Goal: Consume media (video, audio)

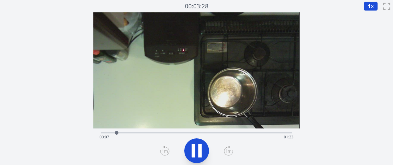
click at [227, 151] on icon at bounding box center [229, 150] width 6 height 3
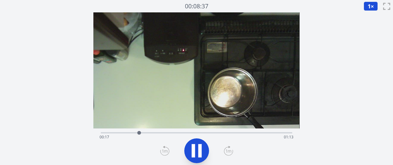
click at [227, 151] on icon at bounding box center [229, 150] width 6 height 3
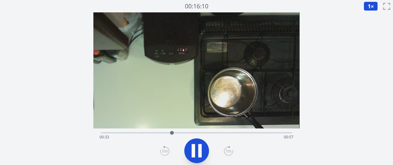
click at [227, 151] on icon at bounding box center [229, 150] width 6 height 3
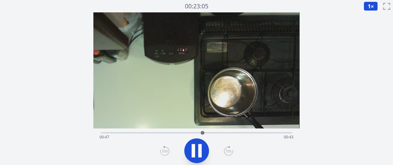
click at [227, 151] on icon at bounding box center [229, 150] width 6 height 3
click at [227, 151] on icon at bounding box center [228, 151] width 9 height 10
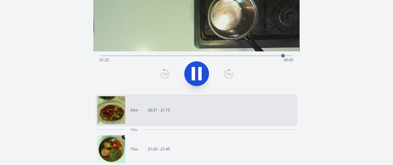
scroll to position [78, 0]
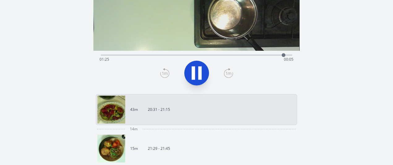
click at [158, 153] on link "15m 21:29 - 21:45" at bounding box center [193, 148] width 193 height 28
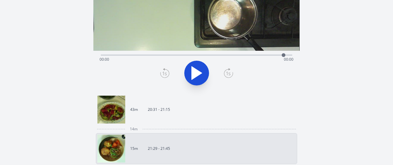
click at [158, 153] on link "15m 21:29 - 21:45" at bounding box center [193, 148] width 193 height 28
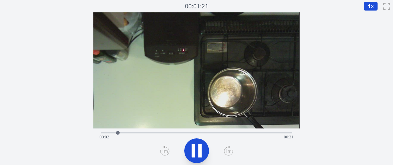
click at [228, 154] on icon at bounding box center [228, 151] width 9 height 10
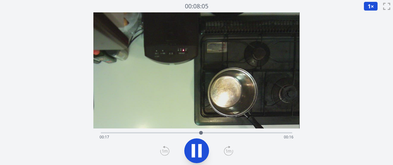
click at [228, 154] on icon at bounding box center [228, 151] width 9 height 10
click at [192, 150] on icon at bounding box center [193, 150] width 3 height 13
click at [238, 132] on div "経過時間: 00:01 残り時間: 01:29" at bounding box center [197, 137] width 194 height 10
click at [275, 133] on div "経過時間: 01:07 残り時間: 00:23" at bounding box center [197, 137] width 194 height 10
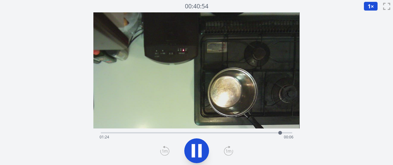
click at [290, 132] on div "経過時間: 01:24 残り時間: 00:06" at bounding box center [197, 137] width 194 height 10
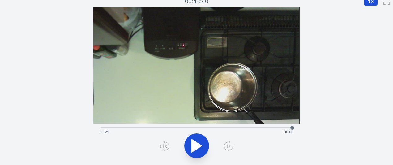
scroll to position [3, 0]
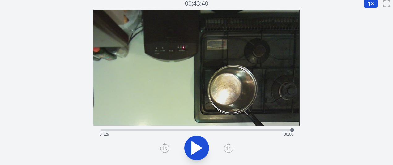
click at [216, 133] on div "経過時間: 01:29 残り時間: 00:00" at bounding box center [197, 134] width 194 height 10
click at [231, 130] on div "経過時間: 00:54 残り時間: 00:36" at bounding box center [197, 134] width 194 height 10
click at [206, 128] on div "経過時間: 01:01 残り時間: 00:29" at bounding box center [196, 129] width 191 height 7
click at [198, 130] on div "経過時間: 00:49 残り時間: 00:41" at bounding box center [197, 134] width 194 height 10
click at [213, 127] on div "経過時間: 00:45 残り時間: 00:45" at bounding box center [196, 129] width 191 height 7
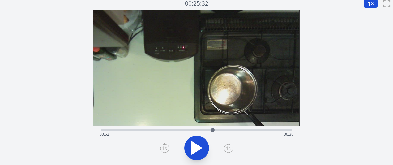
click at [228, 134] on div "経過時間: 00:52 残り時間: 00:38" at bounding box center [197, 134] width 194 height 10
click at [224, 132] on div at bounding box center [227, 129] width 9 height 9
click at [211, 130] on div "経過時間: 00:57 残り時間: 00:33" at bounding box center [197, 134] width 194 height 10
click at [219, 130] on div "経過時間: 00:51 残り時間: 00:39" at bounding box center [197, 134] width 194 height 10
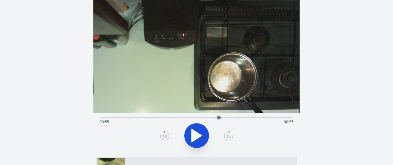
scroll to position [16, 0]
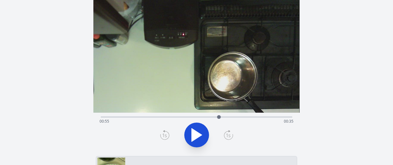
click at [216, 117] on div at bounding box center [218, 116] width 9 height 9
click at [195, 134] on icon at bounding box center [197, 134] width 10 height 13
click at [195, 134] on icon at bounding box center [196, 134] width 17 height 17
click at [195, 134] on icon at bounding box center [197, 134] width 10 height 13
click at [195, 134] on icon at bounding box center [196, 134] width 17 height 17
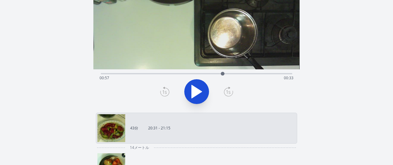
scroll to position [59, 0]
click at [230, 72] on div "経過時間: 00:57 残り時間: 00:33" at bounding box center [196, 72] width 191 height 7
click at [235, 72] on div "経過時間: 01:00 残り時間: 00:30" at bounding box center [196, 72] width 191 height 7
click at [240, 72] on div "経過時間: 01:03 残り時間: 00:27" at bounding box center [196, 72] width 191 height 7
click at [246, 72] on div "経過時間: 01:05 残り時間: 00:25" at bounding box center [196, 72] width 191 height 7
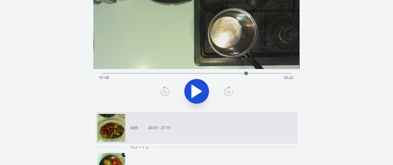
click at [250, 73] on div at bounding box center [245, 73] width 9 height 9
click at [258, 73] on div "経過時間: 01:10 残り時間: 00:20" at bounding box center [197, 78] width 194 height 10
click at [197, 93] on icon at bounding box center [197, 91] width 10 height 13
click at [195, 92] on icon at bounding box center [196, 91] width 17 height 17
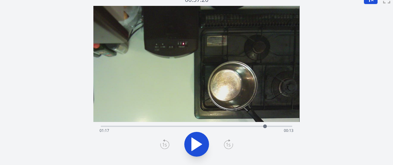
scroll to position [0, 0]
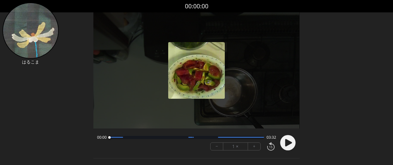
click at [281, 142] on circle at bounding box center [287, 142] width 15 height 15
click at [256, 146] on button "+" at bounding box center [254, 146] width 12 height 7
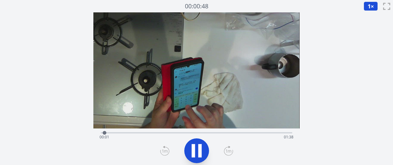
click at [228, 154] on icon at bounding box center [228, 151] width 9 height 10
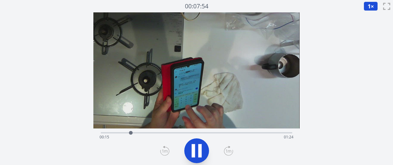
click at [228, 154] on icon at bounding box center [228, 151] width 9 height 10
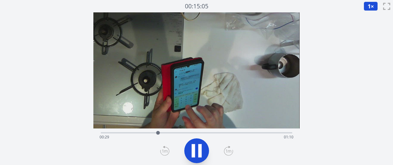
click at [228, 154] on icon at bounding box center [228, 151] width 9 height 10
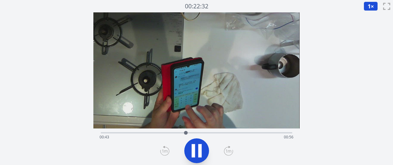
click at [228, 154] on icon at bounding box center [228, 151] width 9 height 10
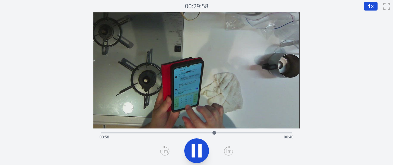
click at [228, 154] on icon at bounding box center [228, 151] width 9 height 10
click at [167, 153] on icon at bounding box center [164, 151] width 9 height 10
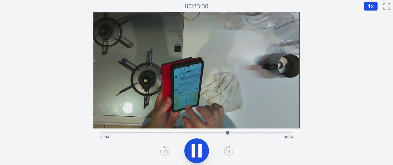
click at [167, 153] on icon at bounding box center [164, 151] width 9 height 10
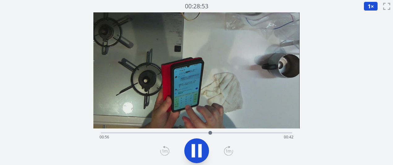
click at [167, 153] on icon at bounding box center [164, 151] width 9 height 10
click at [227, 154] on icon at bounding box center [228, 151] width 9 height 10
click at [188, 152] on icon at bounding box center [196, 150] width 17 height 17
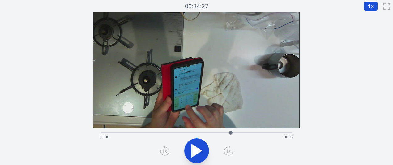
click at [223, 131] on div "Time elapsed: 01:06 Time remaining: 00:32" at bounding box center [196, 131] width 191 height 7
click at [217, 132] on div "Time elapsed: 01:02 Time remaining: 00:36" at bounding box center [197, 137] width 194 height 10
click at [211, 132] on div "Time elapsed: 00:59 Time remaining: 00:39" at bounding box center [197, 137] width 194 height 10
click at [205, 134] on div "Time elapsed: 00:56 Time remaining: 00:42" at bounding box center [197, 137] width 194 height 10
click at [201, 151] on icon at bounding box center [197, 150] width 10 height 13
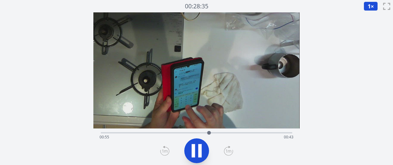
click at [198, 154] on icon at bounding box center [199, 150] width 3 height 13
click at [192, 151] on icon at bounding box center [197, 150] width 10 height 13
click at [197, 147] on icon at bounding box center [196, 150] width 17 height 17
click at [206, 131] on div "Time elapsed: 00:56 Time remaining: 00:42" at bounding box center [196, 131] width 191 height 7
click at [205, 131] on div at bounding box center [206, 133] width 4 height 4
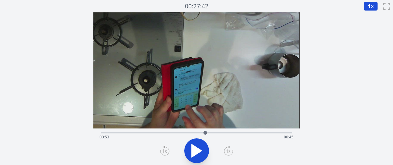
click at [202, 131] on div at bounding box center [205, 132] width 9 height 9
click at [197, 162] on button at bounding box center [196, 150] width 25 height 25
click at [197, 157] on icon at bounding box center [196, 150] width 17 height 17
click at [224, 131] on div "Time elapsed: 00:52 Time remaining: 00:46" at bounding box center [196, 131] width 191 height 7
click at [191, 149] on icon at bounding box center [196, 150] width 17 height 17
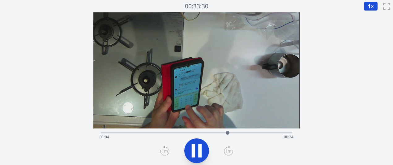
click at [191, 149] on icon at bounding box center [196, 150] width 17 height 17
click at [222, 132] on div "Time elapsed: 01:05 Time remaining: 00:33" at bounding box center [196, 131] width 191 height 7
click at [215, 132] on div "Time elapsed: 01:01 Time remaining: 00:37" at bounding box center [197, 137] width 194 height 10
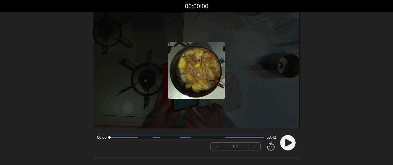
click at [255, 148] on button "+" at bounding box center [254, 146] width 12 height 7
click at [288, 140] on icon at bounding box center [288, 142] width 7 height 7
click at [256, 147] on button "+" at bounding box center [254, 146] width 12 height 7
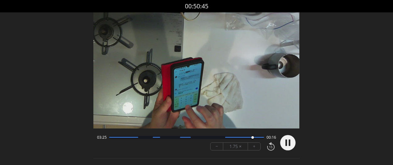
click at [115, 137] on div at bounding box center [123, 137] width 29 height 1
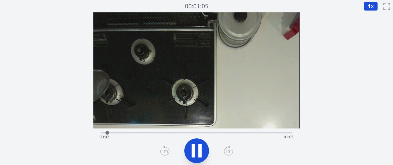
click at [230, 152] on icon at bounding box center [228, 151] width 9 height 10
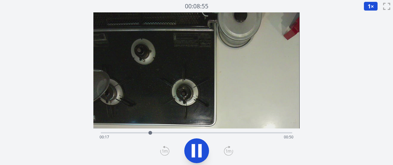
click at [230, 152] on icon at bounding box center [228, 151] width 9 height 10
click at [230, 153] on icon at bounding box center [228, 151] width 9 height 10
click at [161, 151] on icon at bounding box center [164, 151] width 9 height 10
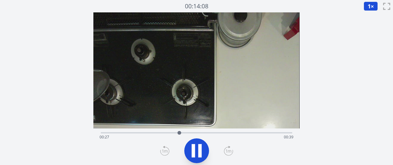
click at [161, 151] on icon at bounding box center [164, 151] width 9 height 10
click at [195, 151] on icon at bounding box center [196, 150] width 17 height 17
click at [189, 132] on div "Time elapsed: 00:33 Time remaining: 00:34" at bounding box center [196, 131] width 191 height 7
click at [187, 132] on div at bounding box center [186, 132] width 9 height 9
click at [190, 154] on icon at bounding box center [196, 150] width 17 height 17
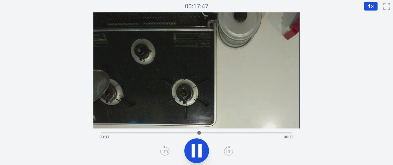
click at [172, 133] on div "Time elapsed: 00:33 Time remaining: 00:33" at bounding box center [197, 137] width 194 height 10
click at [198, 143] on icon at bounding box center [196, 150] width 17 height 17
click at [203, 144] on icon at bounding box center [196, 150] width 17 height 17
click at [196, 153] on icon at bounding box center [196, 150] width 17 height 17
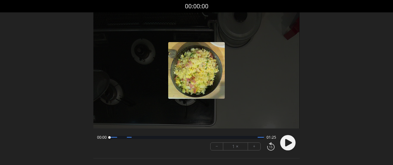
click at [253, 147] on font "+" at bounding box center [254, 146] width 2 height 7
click at [257, 147] on button "+" at bounding box center [254, 146] width 12 height 7
click at [288, 144] on icon at bounding box center [288, 142] width 7 height 7
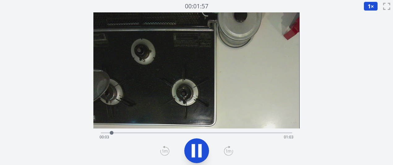
click at [228, 150] on icon at bounding box center [229, 150] width 6 height 3
click at [228, 150] on icon at bounding box center [228, 151] width 9 height 10
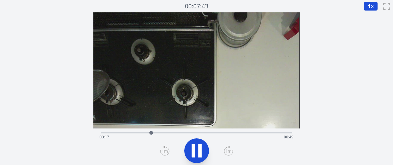
click at [228, 150] on icon at bounding box center [228, 151] width 9 height 10
click at [228, 150] on icon at bounding box center [229, 150] width 6 height 3
click at [195, 148] on icon at bounding box center [196, 150] width 17 height 17
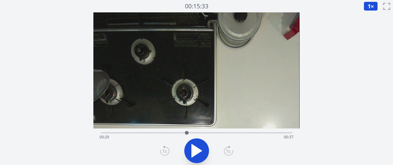
click at [181, 132] on div "経過時間: 00:29 残り時間: 00:37" at bounding box center [197, 137] width 194 height 10
click at [195, 152] on icon at bounding box center [197, 150] width 10 height 13
click at [195, 152] on icon at bounding box center [196, 150] width 17 height 17
click at [165, 149] on icon at bounding box center [164, 151] width 9 height 10
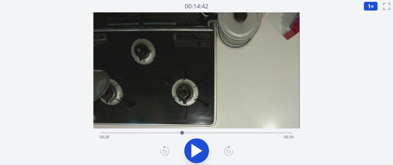
click at [165, 149] on icon at bounding box center [164, 151] width 9 height 10
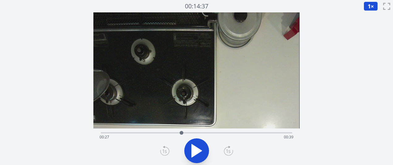
click at [165, 149] on icon at bounding box center [164, 151] width 9 height 10
click at [199, 146] on icon at bounding box center [196, 150] width 17 height 17
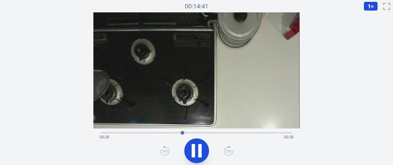
click at [199, 146] on icon at bounding box center [199, 150] width 3 height 13
click at [193, 131] on div "経過時間: 00:28 残り時間: 00:38" at bounding box center [196, 131] width 191 height 7
click at [187, 130] on div "経過時間: 00:31 残り時間: 00:35" at bounding box center [196, 131] width 191 height 7
click at [181, 131] on div "経過時間: 00:29 残り時間: 00:37" at bounding box center [196, 131] width 191 height 7
click at [195, 153] on icon at bounding box center [197, 150] width 10 height 13
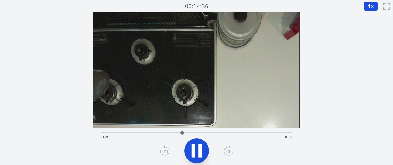
click at [195, 153] on icon at bounding box center [196, 150] width 17 height 17
click at [195, 153] on icon at bounding box center [197, 150] width 10 height 13
click at [195, 153] on icon at bounding box center [193, 150] width 3 height 13
click at [195, 153] on icon at bounding box center [197, 150] width 10 height 13
click at [195, 153] on icon at bounding box center [193, 150] width 3 height 13
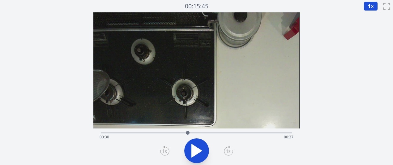
click at [195, 153] on icon at bounding box center [197, 150] width 10 height 13
click at [195, 153] on icon at bounding box center [193, 150] width 3 height 13
click at [193, 145] on icon at bounding box center [197, 150] width 10 height 13
click at [193, 145] on icon at bounding box center [193, 150] width 3 height 13
